Goal: Task Accomplishment & Management: Complete application form

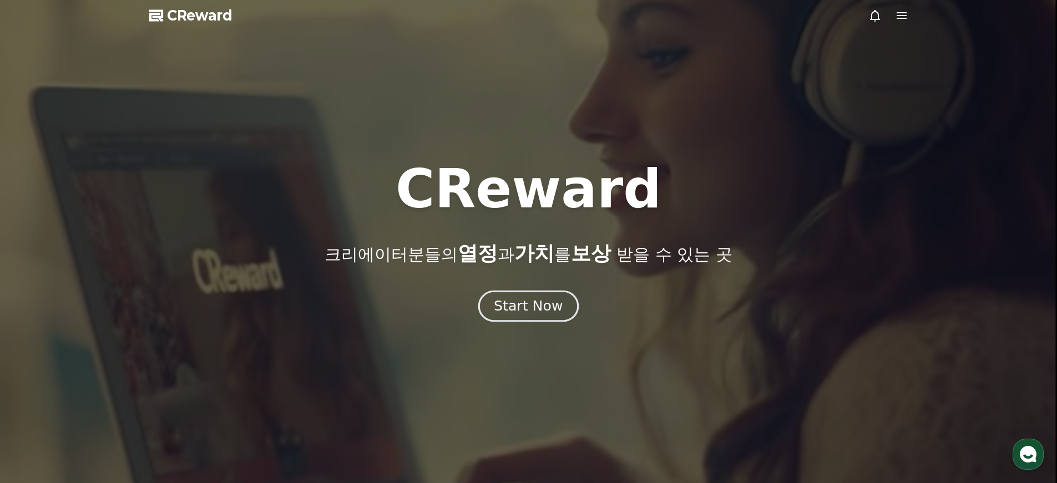
click at [534, 305] on div "Start Now" at bounding box center [528, 306] width 69 height 19
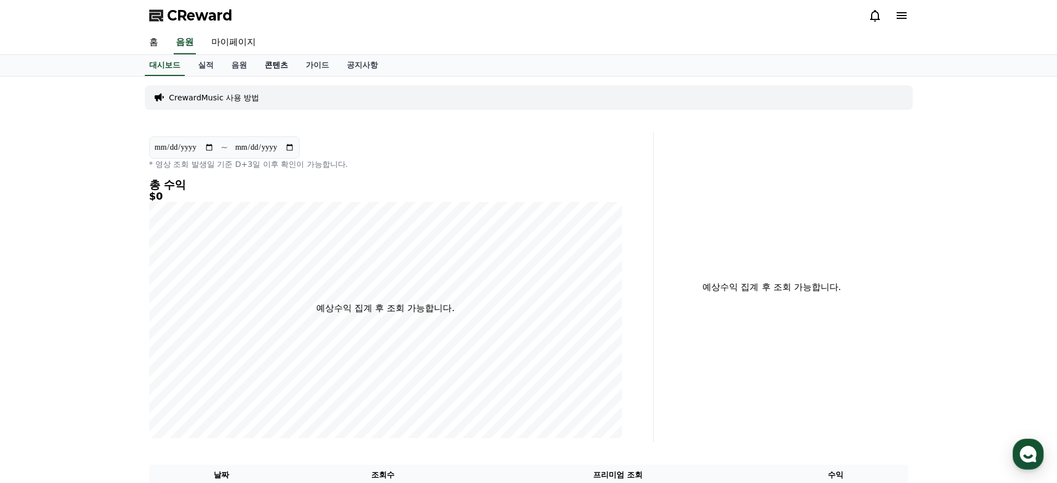
click at [271, 62] on link "콘텐츠" at bounding box center [276, 65] width 41 height 21
click at [221, 44] on link "마이페이지" at bounding box center [234, 42] width 62 height 23
select select "**********"
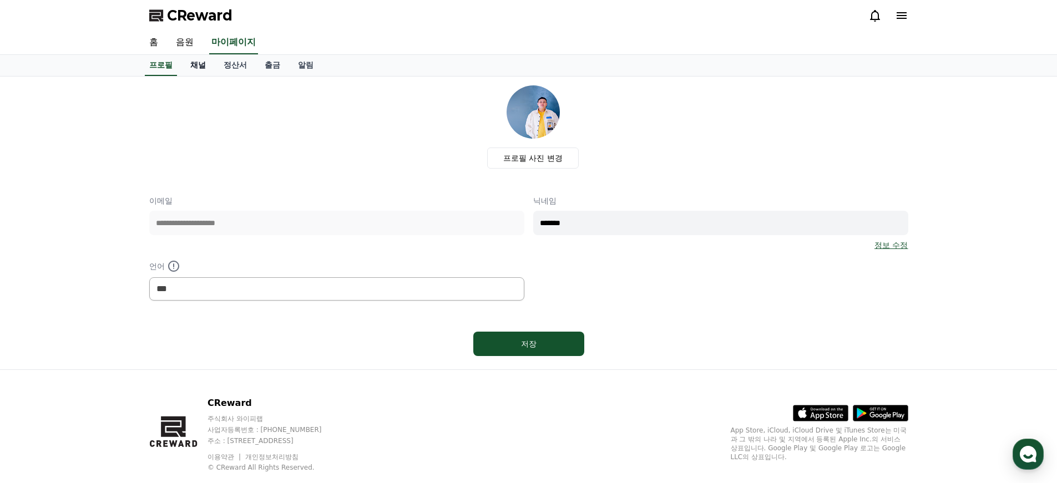
click at [196, 67] on link "채널" at bounding box center [197, 65] width 33 height 21
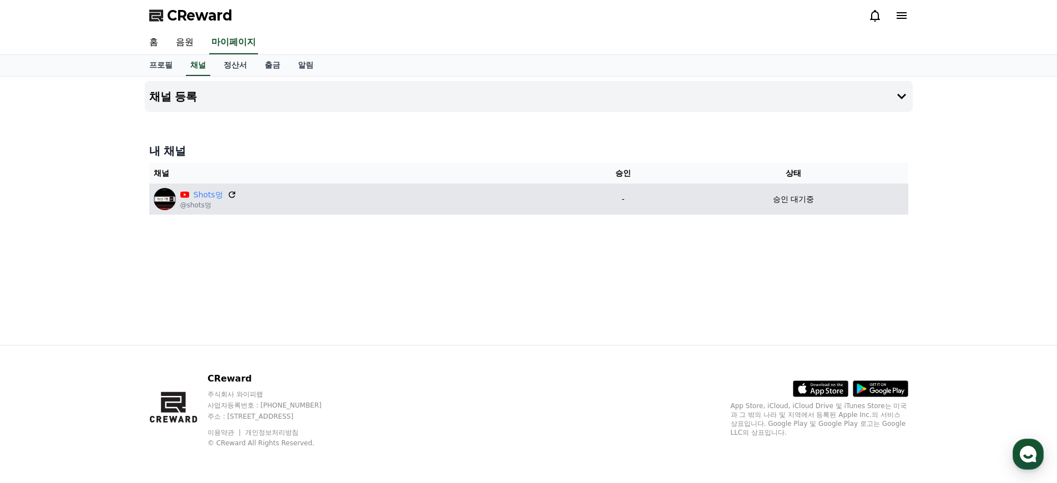
click at [231, 194] on icon at bounding box center [232, 195] width 10 height 10
click at [768, 191] on td "승인 대기중" at bounding box center [793, 199] width 229 height 31
click at [793, 199] on p "승인 대기중" at bounding box center [793, 200] width 41 height 12
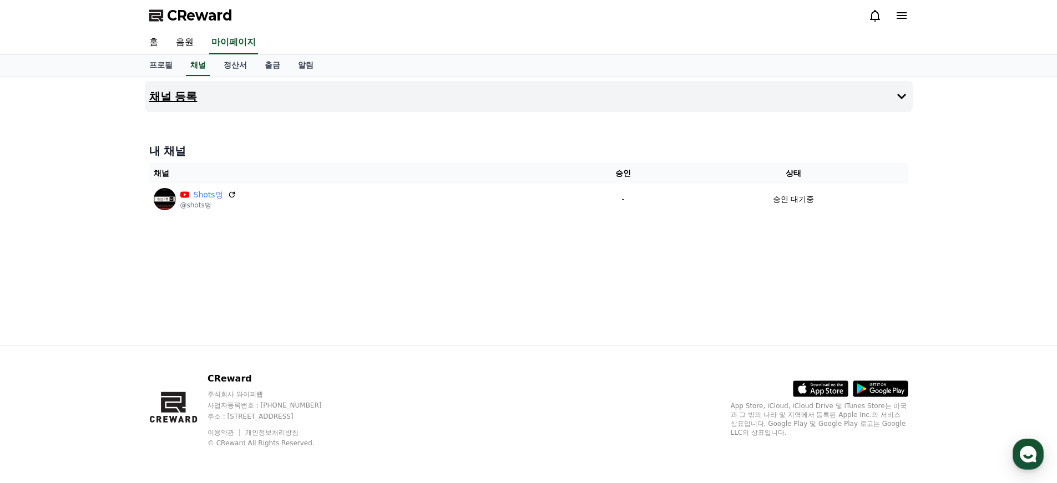
click at [174, 96] on h4 "채널 등록" at bounding box center [173, 96] width 48 height 12
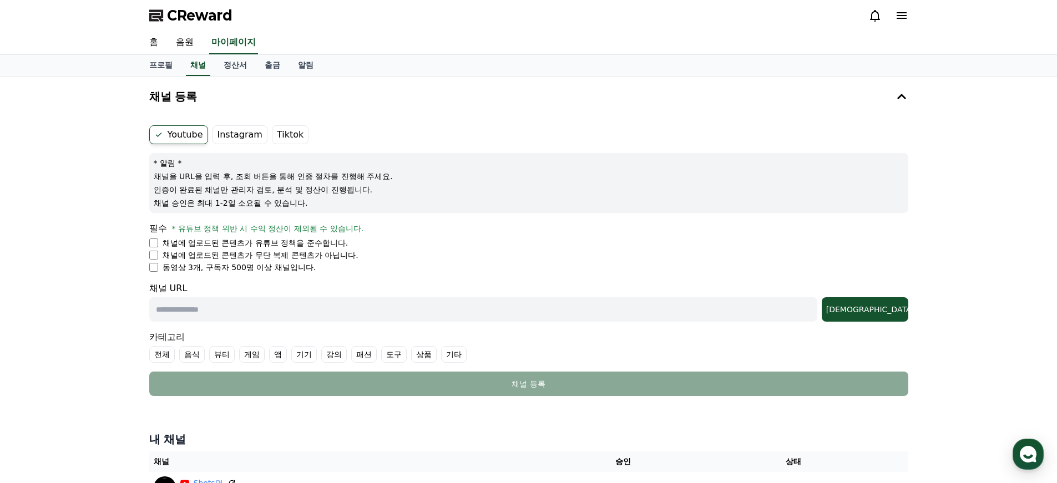
click at [157, 260] on li "채널에 업로드된 콘텐츠가 무단 복제 콘텐츠가 아닙니다." at bounding box center [528, 255] width 759 height 11
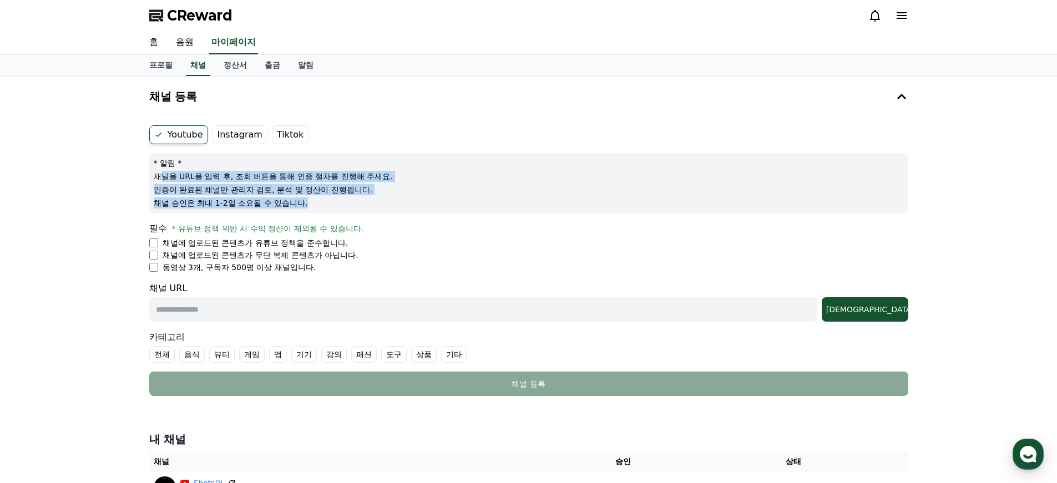
drag, startPoint x: 159, startPoint y: 176, endPoint x: 365, endPoint y: 209, distance: 208.0
click at [365, 209] on div "* 알림 * 채널을 URL을 입력 후, 조회 버튼을 통해 인증 절차를 진행해 주세요. 인증이 완료된 채널만 관리자 검토, 분석 및 정산이 진행…" at bounding box center [528, 183] width 759 height 60
drag, startPoint x: 364, startPoint y: 209, endPoint x: 324, endPoint y: 210, distance: 40.0
click at [364, 209] on div "* 알림 * 채널을 URL을 입력 후, 조회 버튼을 통해 인증 절차를 진행해 주세요. 인증이 완료된 채널만 관리자 검토, 분석 및 정산이 진행…" at bounding box center [528, 183] width 759 height 60
drag, startPoint x: 286, startPoint y: 204, endPoint x: 120, endPoint y: 181, distance: 166.9
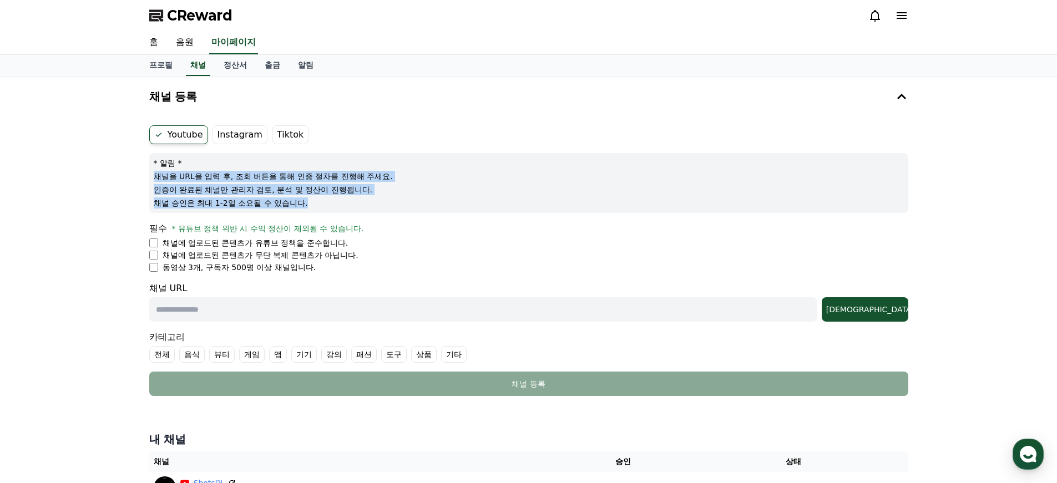
click at [120, 181] on div "채널 등록 Youtube Instagram Tiktok * 알림 * 채널을 URL을 입력 후, 조회 버튼을 통해 인증 절차를 진행해 주세요. …" at bounding box center [528, 295] width 1057 height 436
click at [297, 200] on p "채널 승인은 최대 1-2일 소요될 수 있습니다." at bounding box center [529, 203] width 750 height 11
drag, startPoint x: 285, startPoint y: 205, endPoint x: 137, endPoint y: 155, distance: 156.9
click at [137, 155] on div "채널 등록 Youtube Instagram Tiktok * 알림 * 채널을 URL을 입력 후, 조회 버튼을 통해 인증 절차를 진행해 주세요. …" at bounding box center [528, 295] width 1057 height 436
click at [138, 176] on div "채널 등록 Youtube Instagram Tiktok * 알림 * 채널을 URL을 입력 후, 조회 버튼을 통해 인증 절차를 진행해 주세요. …" at bounding box center [528, 295] width 1057 height 436
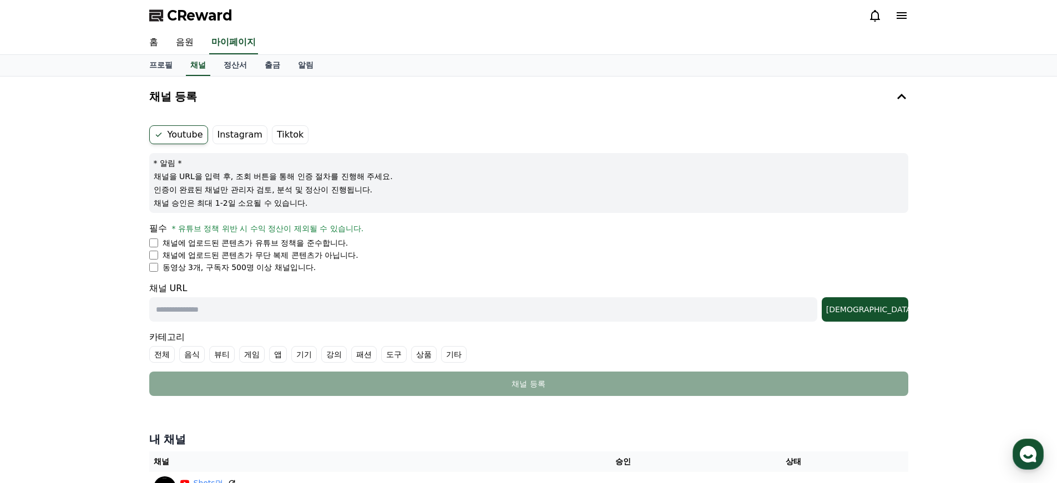
click at [904, 16] on icon at bounding box center [902, 15] width 10 height 7
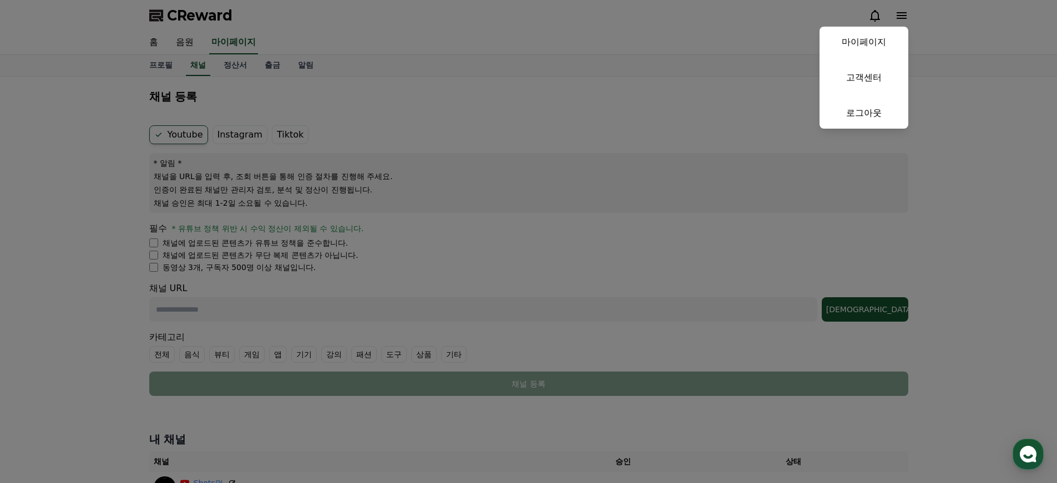
drag, startPoint x: 577, startPoint y: 52, endPoint x: 530, endPoint y: 53, distance: 46.6
click at [571, 52] on button "close" at bounding box center [528, 241] width 1057 height 483
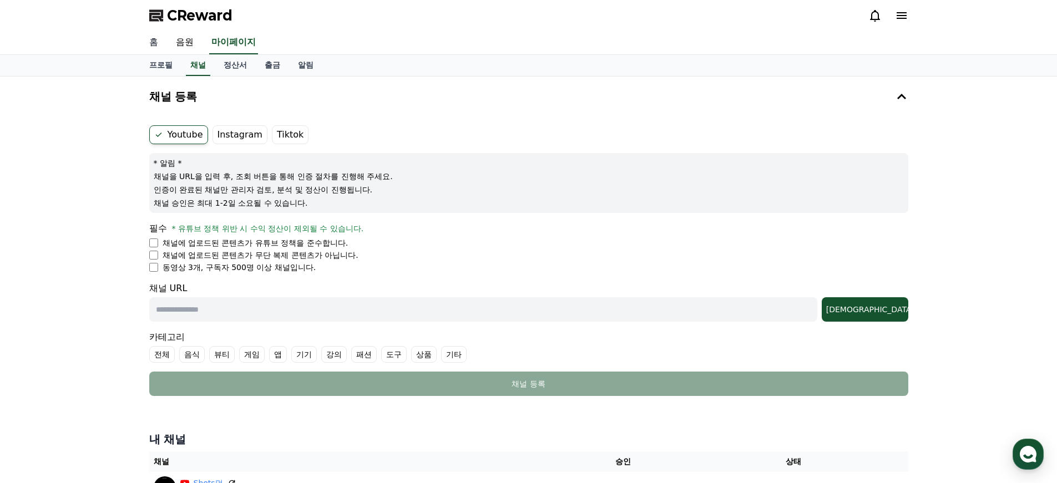
click at [159, 44] on link "홈" at bounding box center [153, 42] width 27 height 23
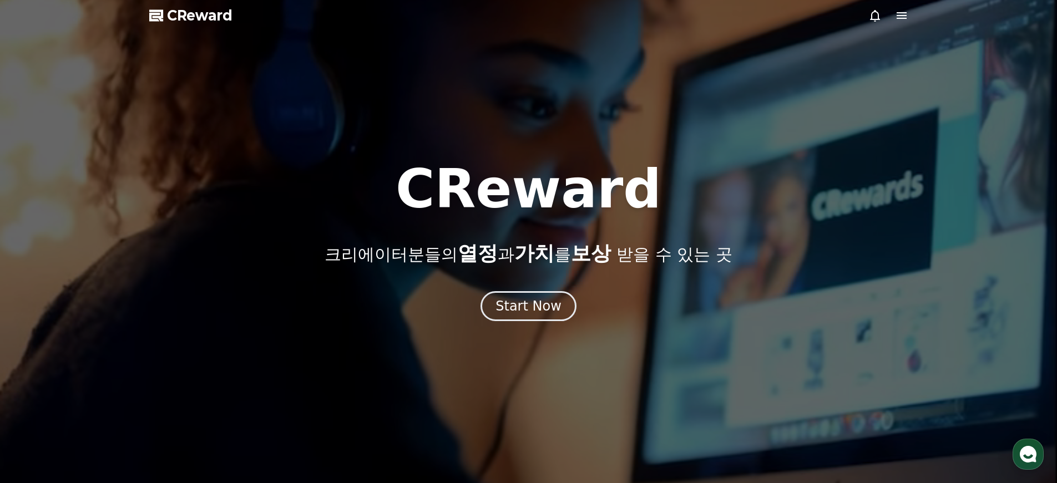
click at [555, 321] on div at bounding box center [528, 241] width 1057 height 483
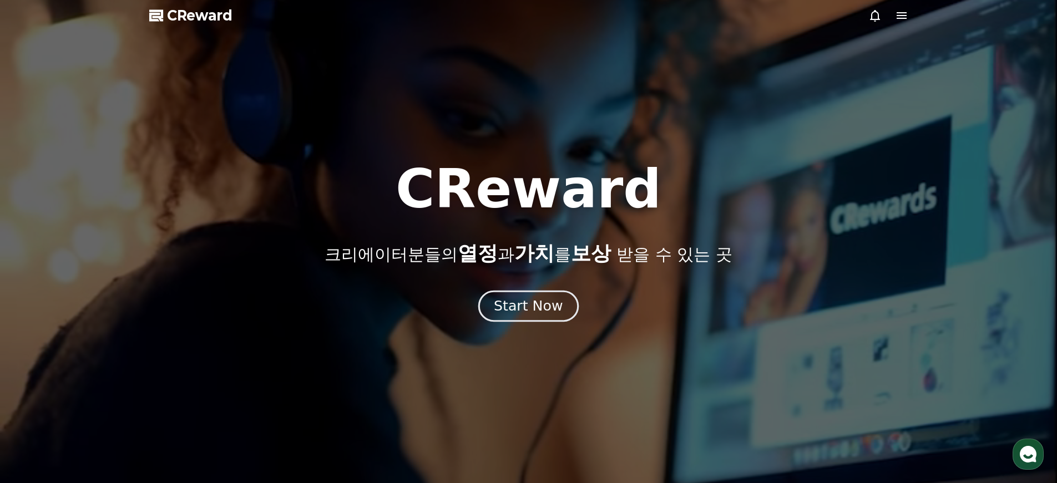
click at [541, 301] on div "Start Now" at bounding box center [528, 306] width 69 height 19
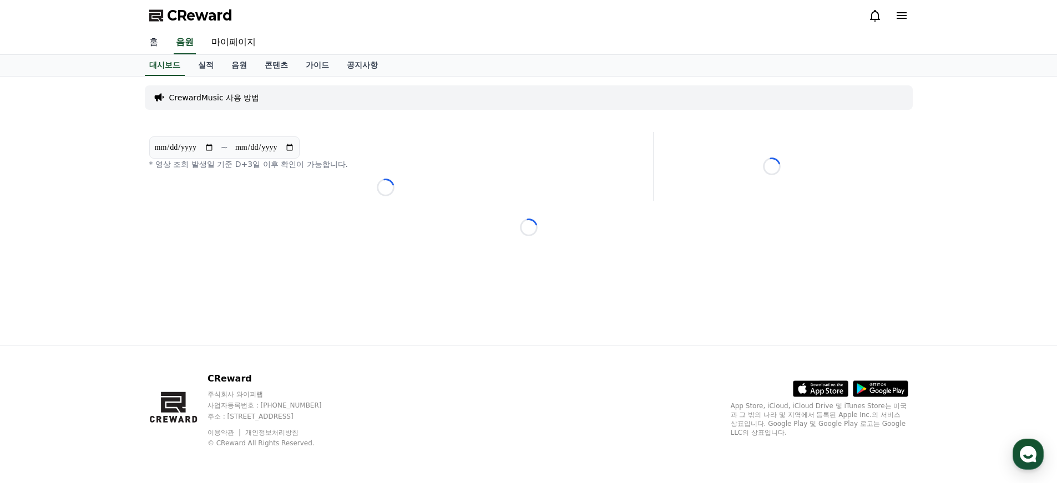
click at [145, 39] on link "홈" at bounding box center [153, 42] width 27 height 23
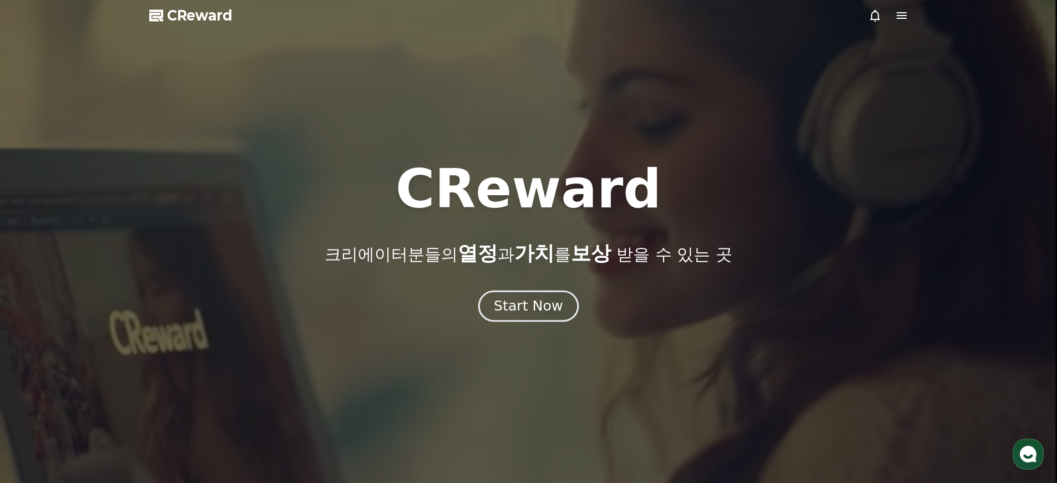
click at [546, 305] on div "Start Now" at bounding box center [528, 306] width 69 height 19
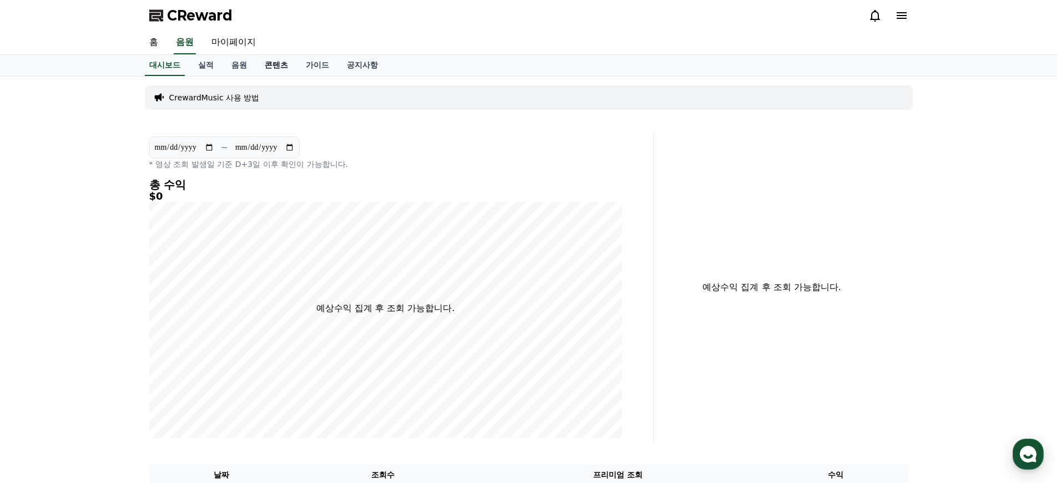
click at [271, 68] on link "콘텐츠" at bounding box center [276, 65] width 41 height 21
click at [897, 14] on icon at bounding box center [901, 15] width 13 height 13
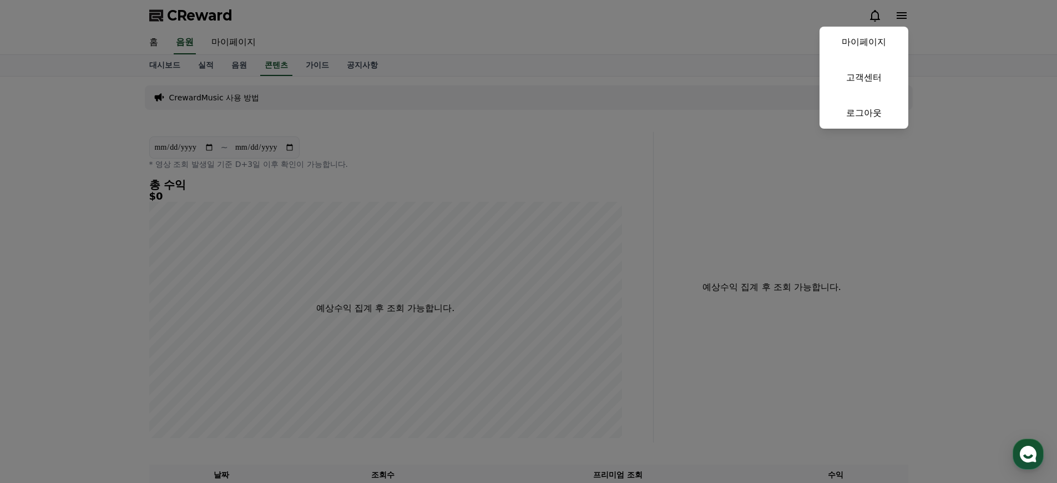
click at [674, 107] on button "close" at bounding box center [528, 241] width 1057 height 483
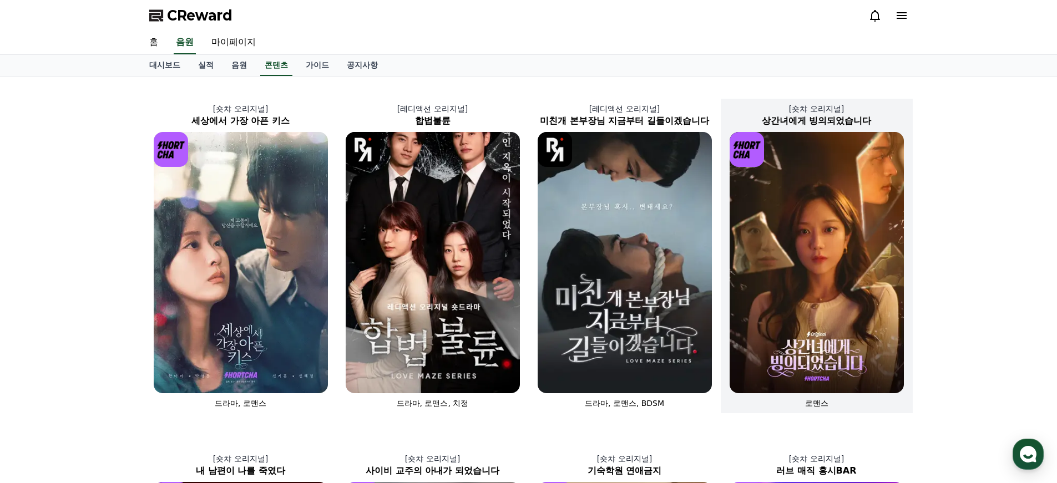
click at [802, 183] on img at bounding box center [817, 262] width 174 height 261
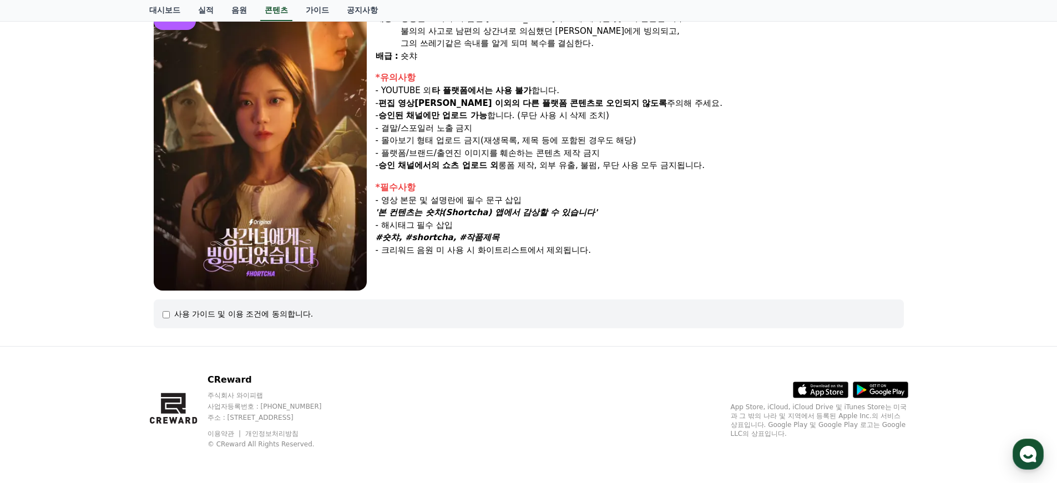
scroll to position [133, 0]
click at [235, 315] on div "사용 가이드 및 이용 조건에 동의합니다." at bounding box center [243, 312] width 139 height 11
click at [170, 314] on div "사용 가이드 및 이용 조건에 동의합니다." at bounding box center [529, 312] width 733 height 11
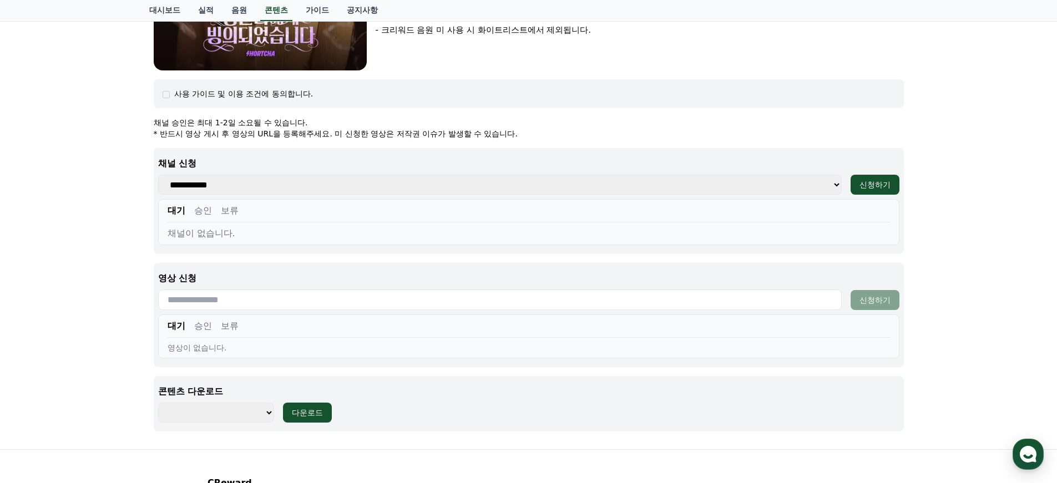
scroll to position [430, 0]
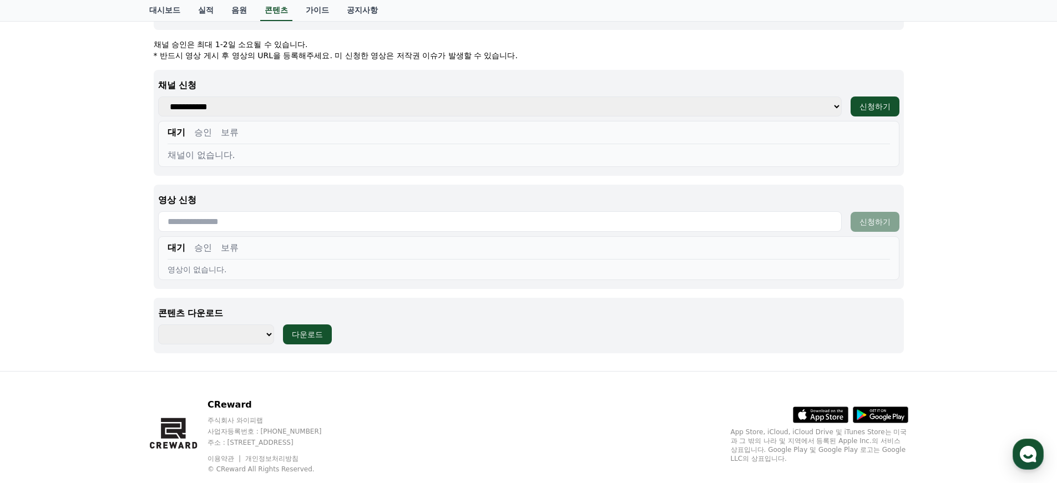
click at [318, 102] on select "**********" at bounding box center [500, 107] width 684 height 20
click at [201, 132] on button "승인" at bounding box center [203, 132] width 18 height 13
click at [221, 134] on button "보류" at bounding box center [230, 132] width 18 height 13
click at [239, 109] on select "**********" at bounding box center [500, 107] width 684 height 20
click at [178, 138] on button "대기" at bounding box center [177, 132] width 18 height 13
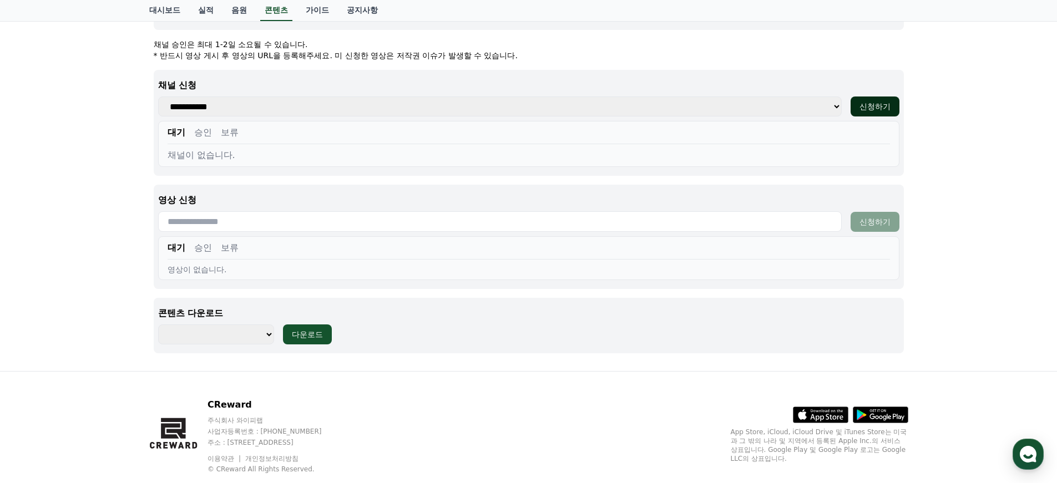
click at [865, 105] on div "신청하기" at bounding box center [875, 106] width 31 height 11
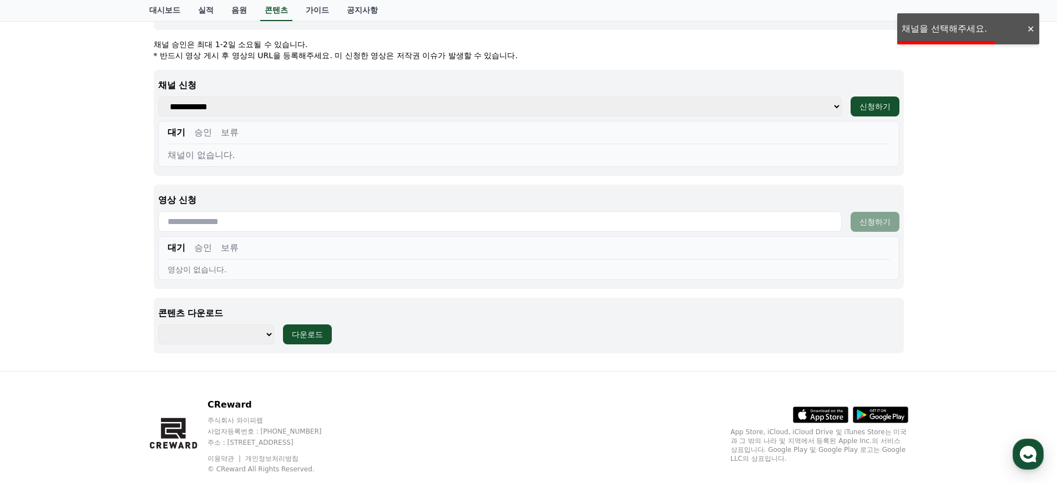
click at [834, 105] on select "**********" at bounding box center [500, 107] width 684 height 20
click at [425, 244] on div "대기 승인 보류" at bounding box center [529, 250] width 723 height 18
click at [426, 228] on input "text" at bounding box center [500, 221] width 684 height 21
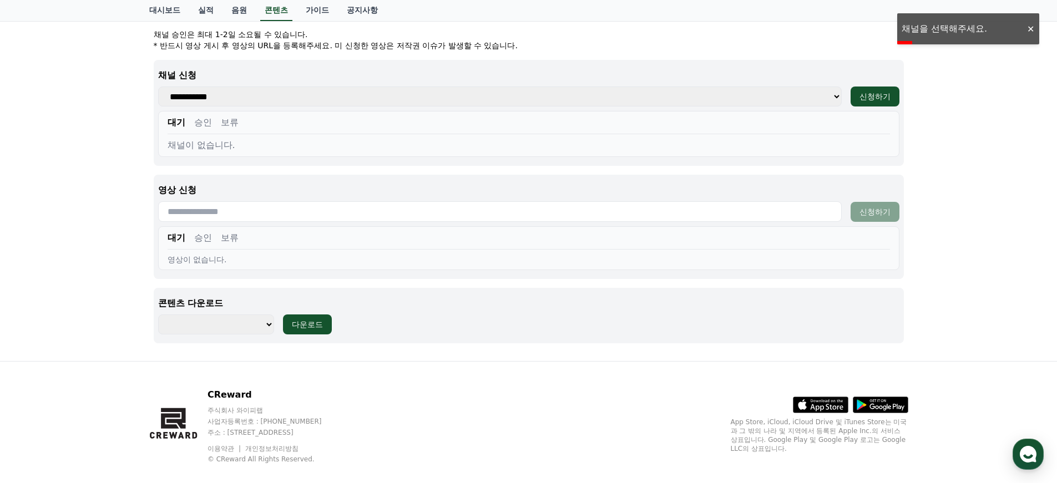
scroll to position [456, 0]
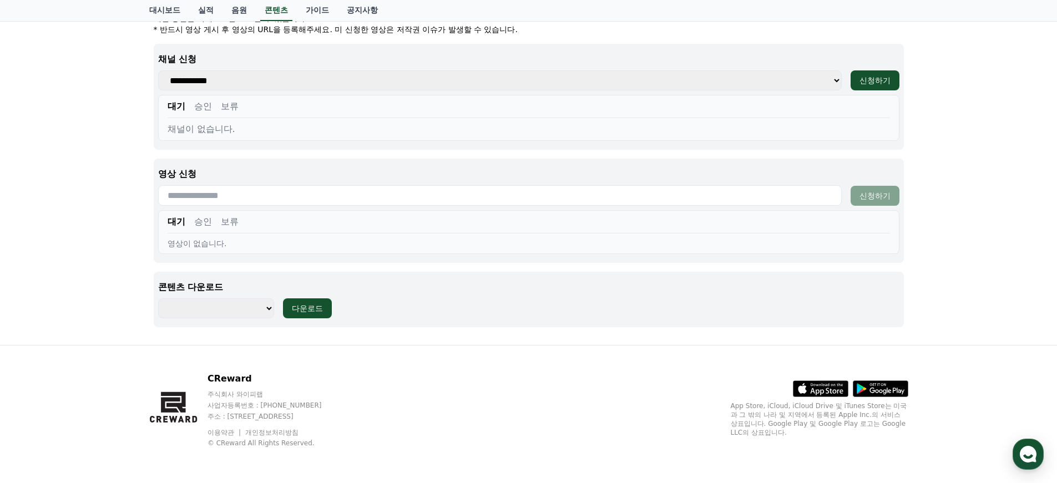
click at [270, 305] on select "**********" at bounding box center [216, 309] width 116 height 20
click at [255, 311] on select "**********" at bounding box center [216, 309] width 116 height 20
select select "**********"
click at [158, 299] on select "**********" at bounding box center [216, 309] width 116 height 20
click at [312, 311] on div "다운로드" at bounding box center [307, 308] width 31 height 11
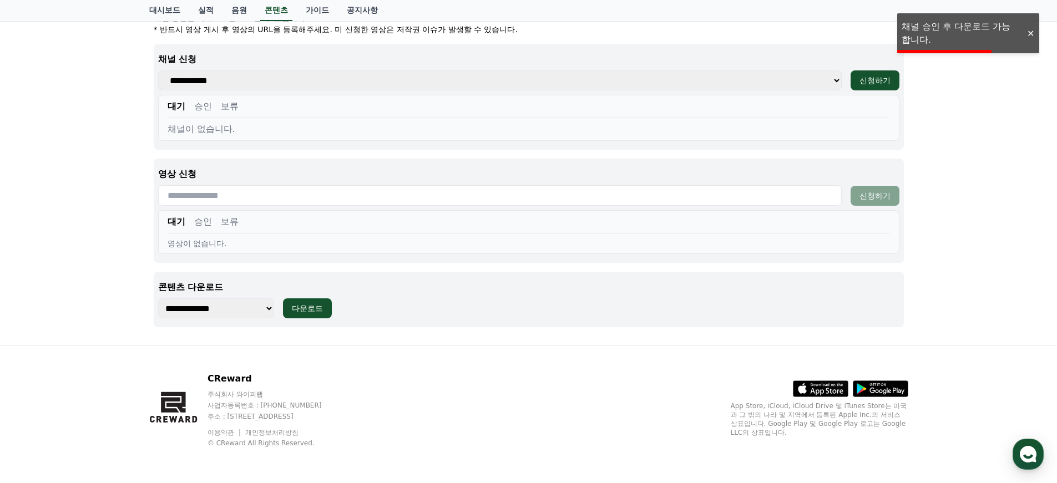
click at [1031, 31] on div at bounding box center [1031, 33] width 18 height 11
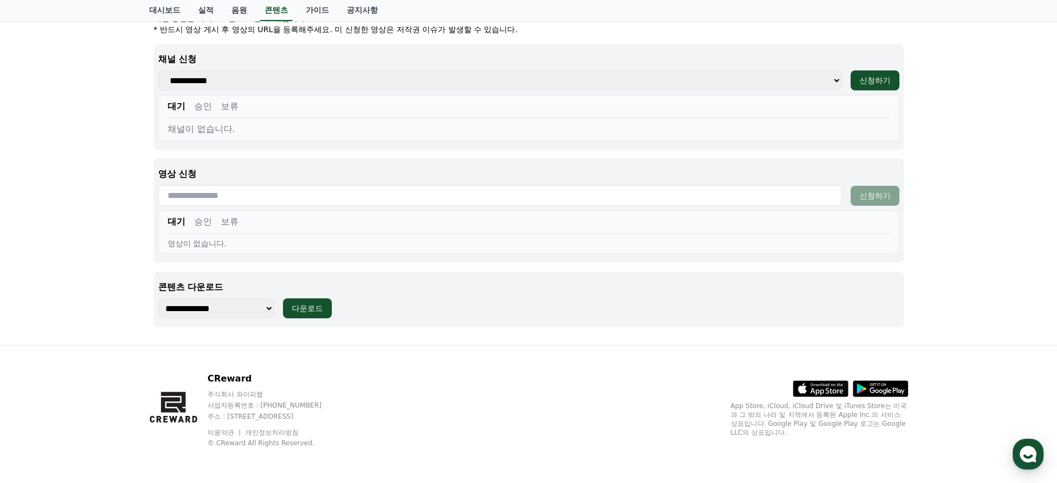
scroll to position [0, 0]
